Goal: Information Seeking & Learning: Find specific fact

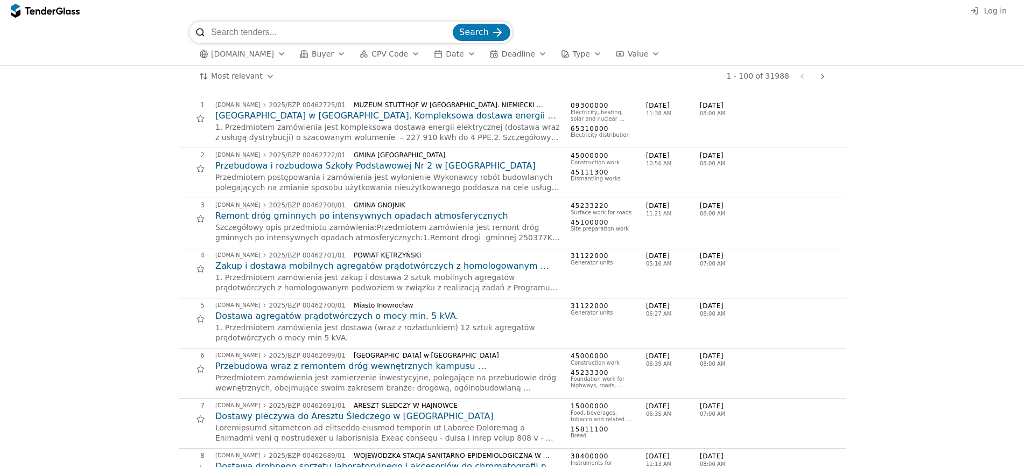
click at [265, 33] on input "search" at bounding box center [331, 33] width 240 height 22
type input "desz"
type input "czówkę"
click at [486, 40] on button "Search" at bounding box center [482, 32] width 58 height 17
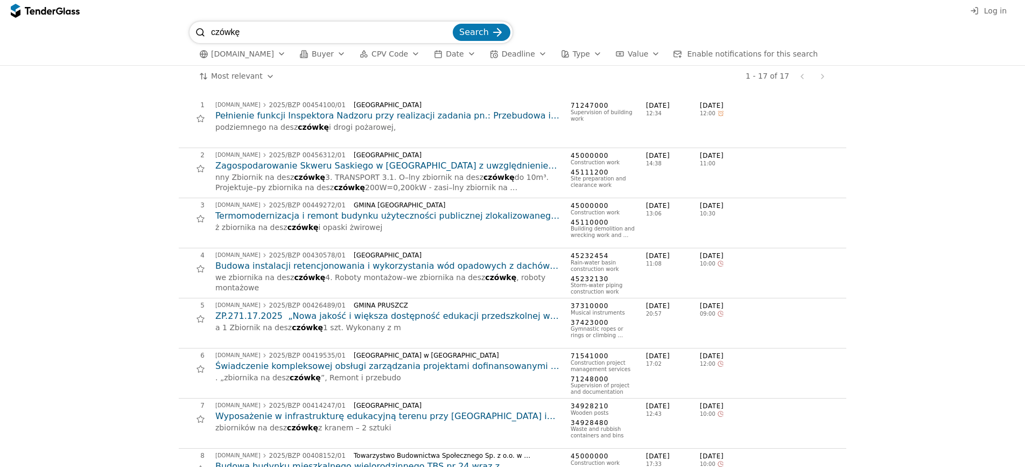
click at [209, 33] on div at bounding box center [201, 33] width 22 height 22
click at [211, 33] on input "czówkę" at bounding box center [331, 33] width 240 height 22
type input "deszczówkę"
click at [500, 38] on div "submit" at bounding box center [497, 32] width 42 height 42
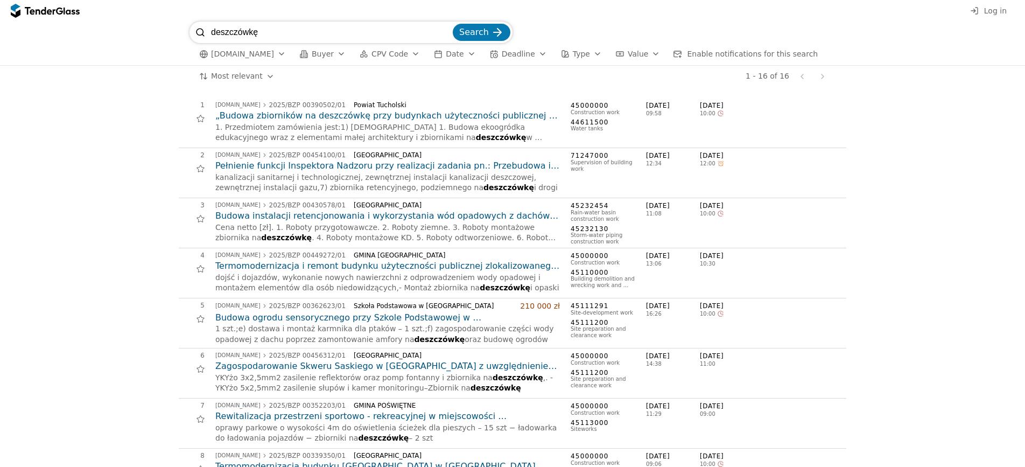
drag, startPoint x: 496, startPoint y: 36, endPoint x: 83, endPoint y: 292, distance: 485.3
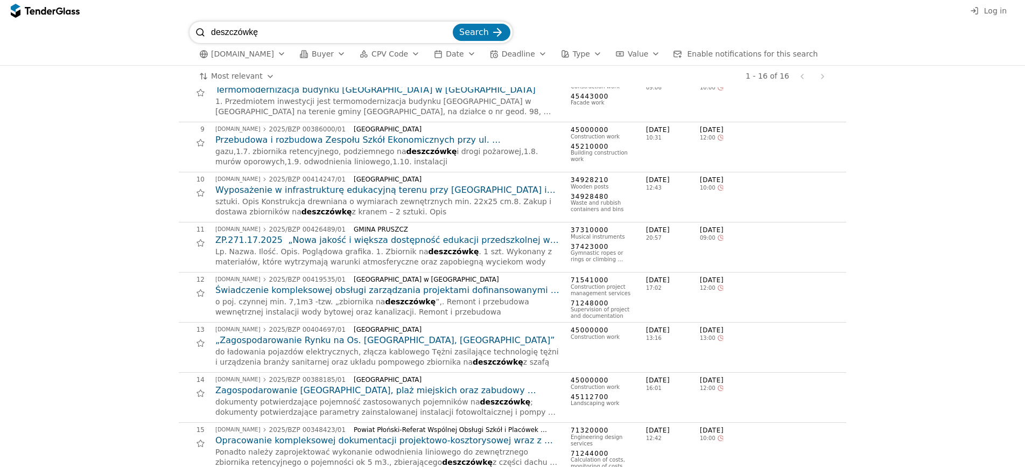
scroll to position [377, 0]
drag, startPoint x: 271, startPoint y: 36, endPoint x: 170, endPoint y: 36, distance: 101.8
click at [170, 36] on div "deszczówkę Search [DOMAIN_NAME] Buyer CPV Code Date Deadline Type Value Enable …" at bounding box center [512, 44] width 1014 height 44
paste input "ZBIORNIK NA DESZCZÓWKĘ GRANDE VERTIGO"
type input "ZBIORNIK NA DESZCZÓWKĘ GRANDE VERTIGO"
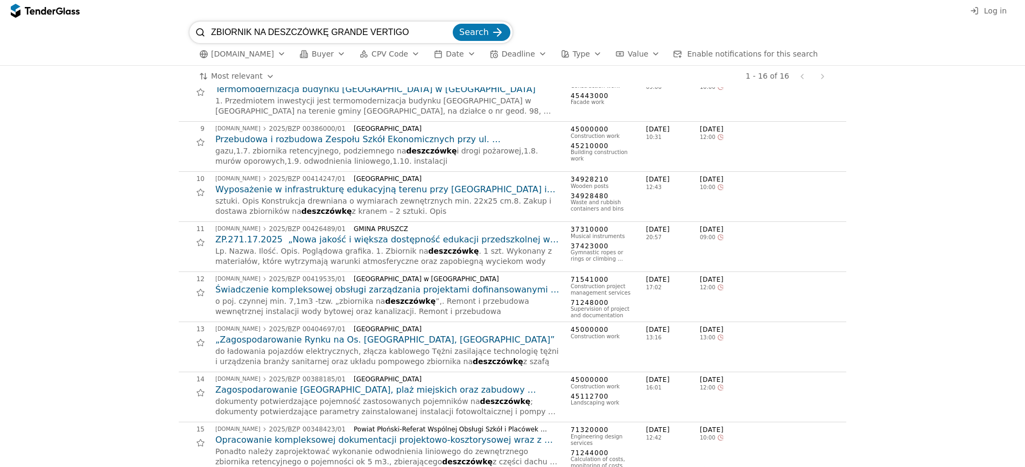
click at [453, 24] on button "Search" at bounding box center [482, 32] width 58 height 17
